Goal: Book appointment/travel/reservation

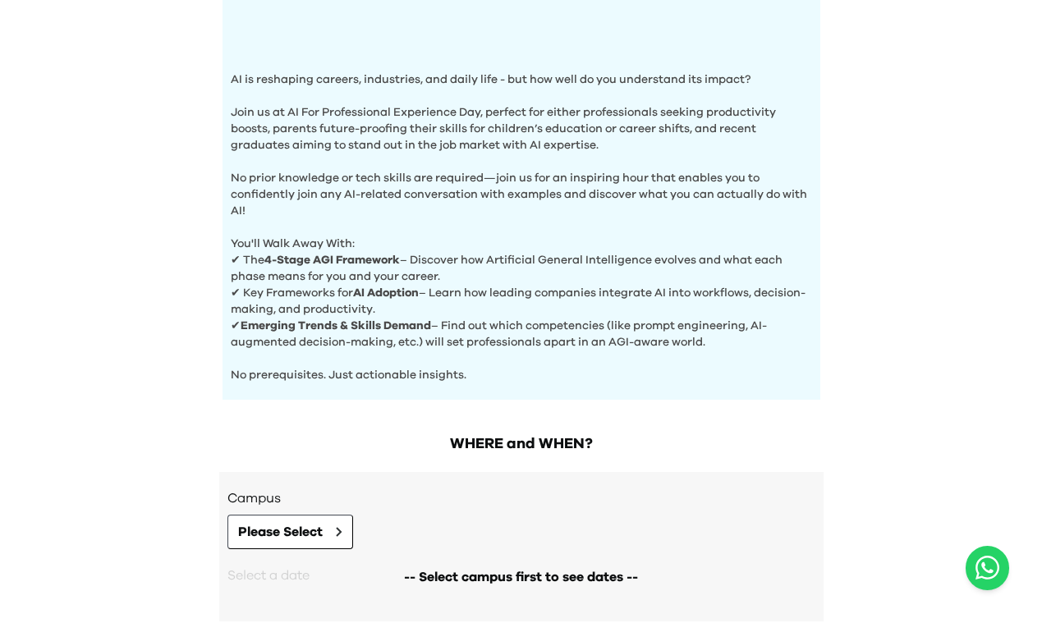
scroll to position [588, 0]
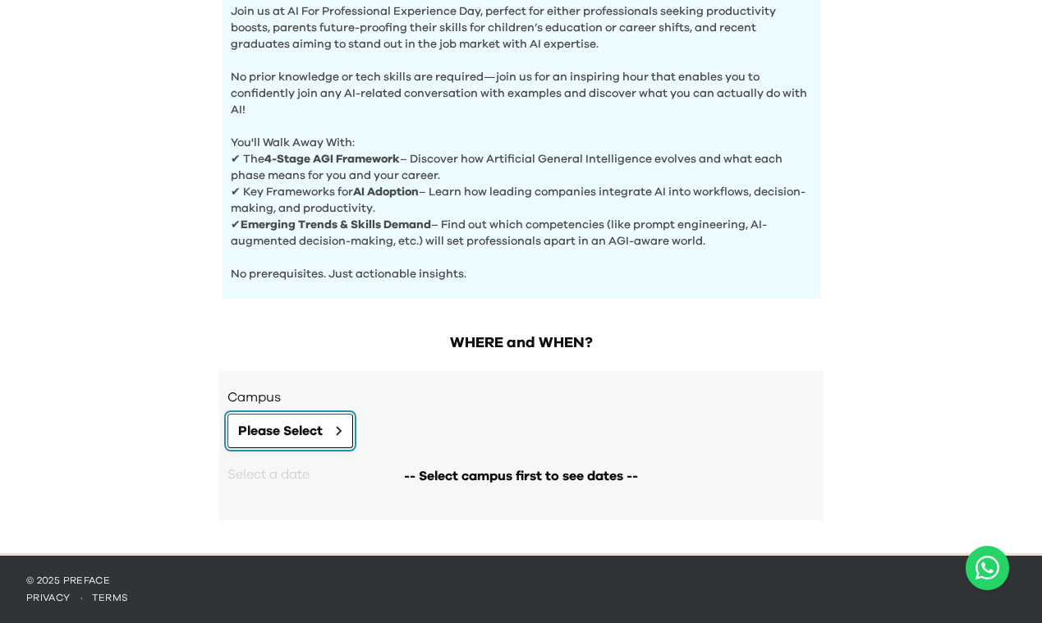
click at [315, 421] on span "Please Select" at bounding box center [280, 431] width 85 height 20
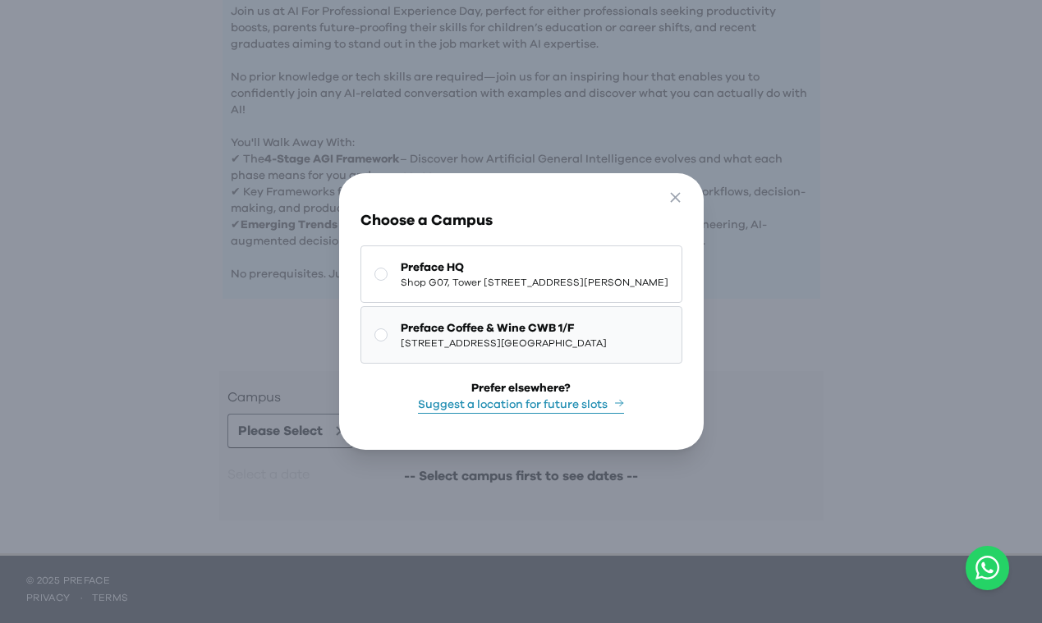
click at [443, 324] on span "Preface Coffee & Wine CWB 1/F" at bounding box center [504, 328] width 206 height 16
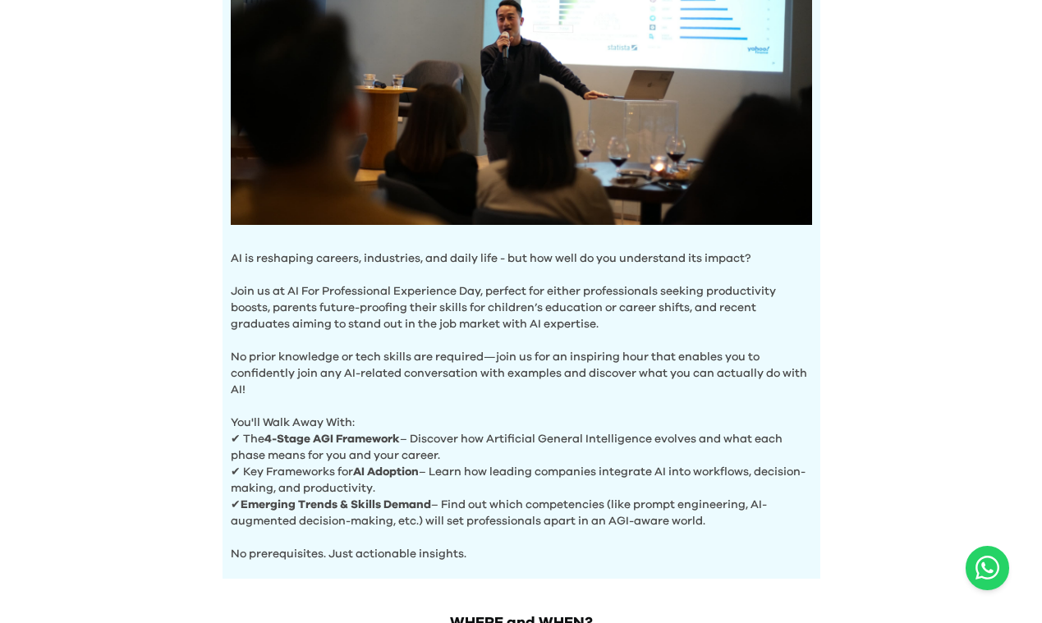
scroll to position [0, 0]
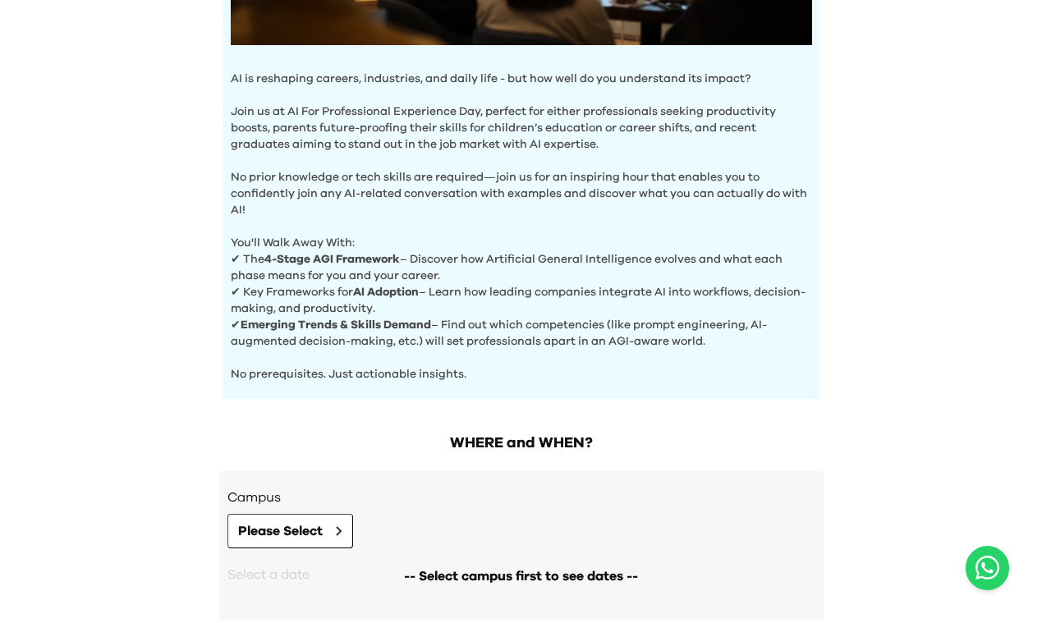
scroll to position [588, 0]
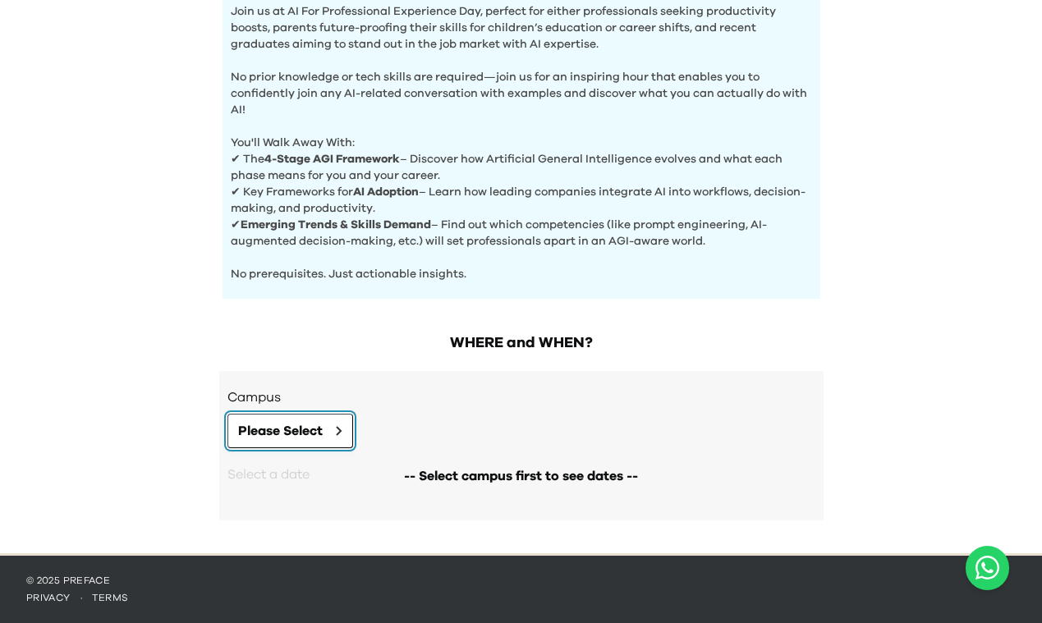
click at [299, 432] on span "Please Select" at bounding box center [280, 431] width 85 height 20
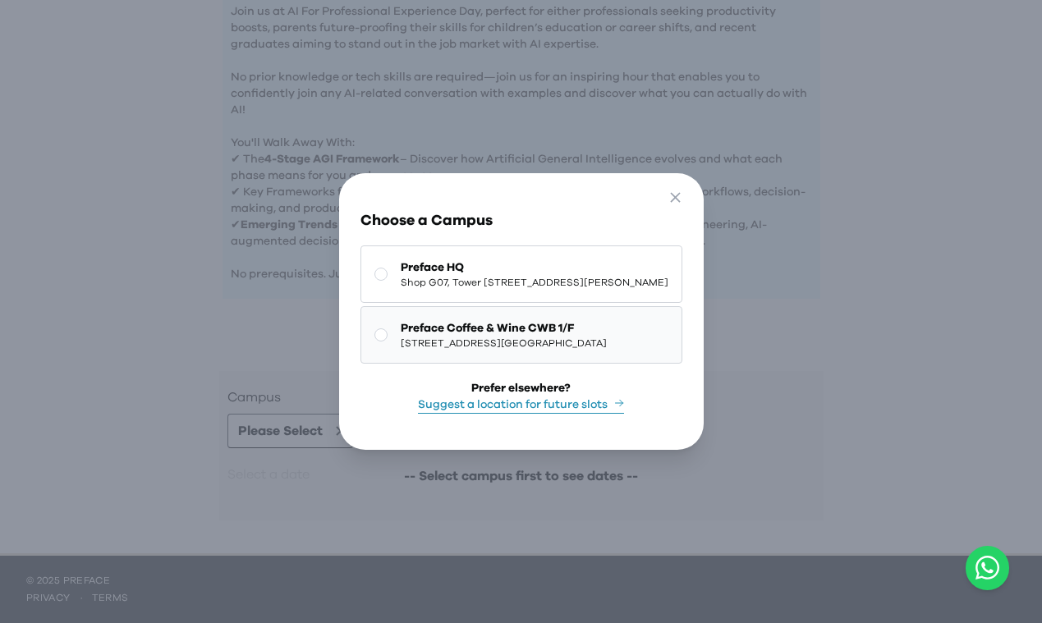
click at [423, 346] on span "[STREET_ADDRESS][GEOGRAPHIC_DATA]" at bounding box center [504, 343] width 206 height 13
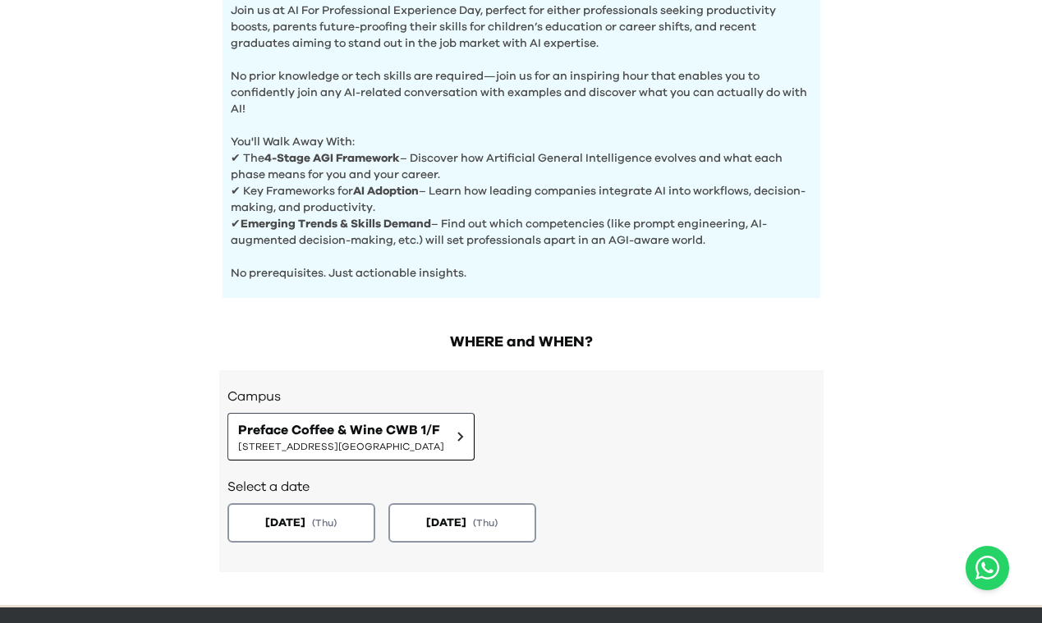
scroll to position [594, 0]
